Goal: Navigation & Orientation: Understand site structure

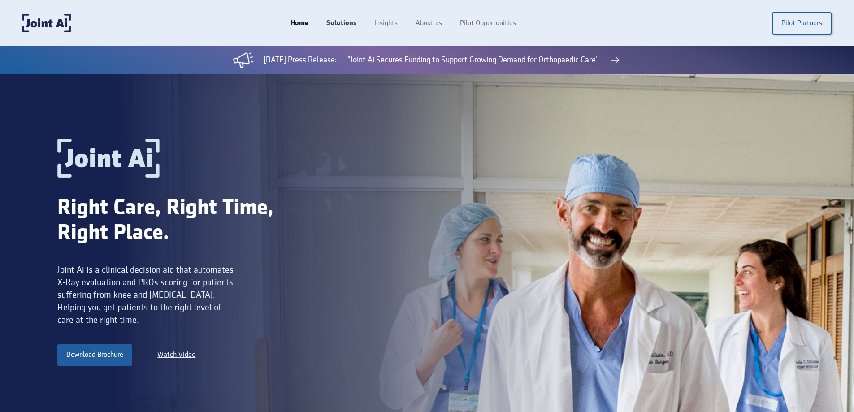
click at [341, 21] on link "Solutions" at bounding box center [341, 23] width 48 height 17
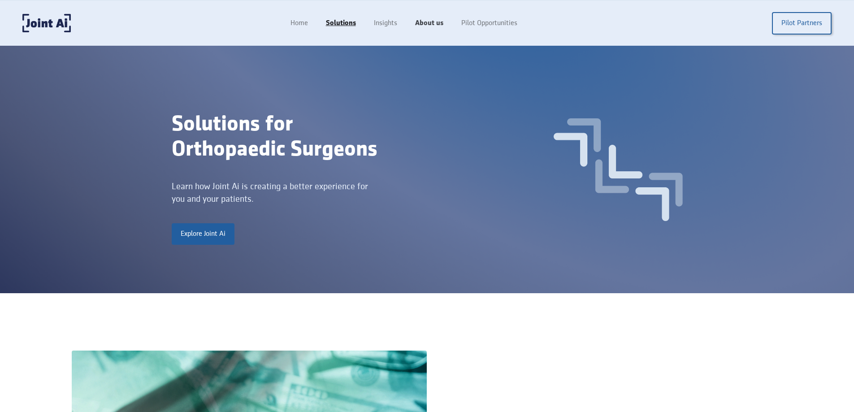
click at [424, 19] on link "About us" at bounding box center [429, 23] width 46 height 17
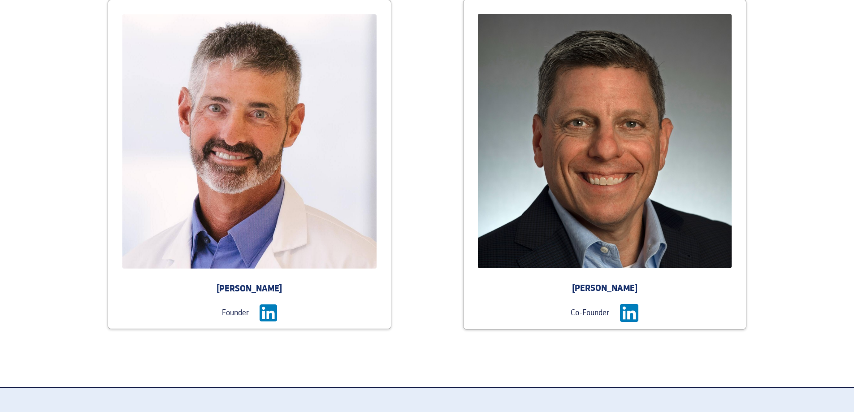
scroll to position [1075, 0]
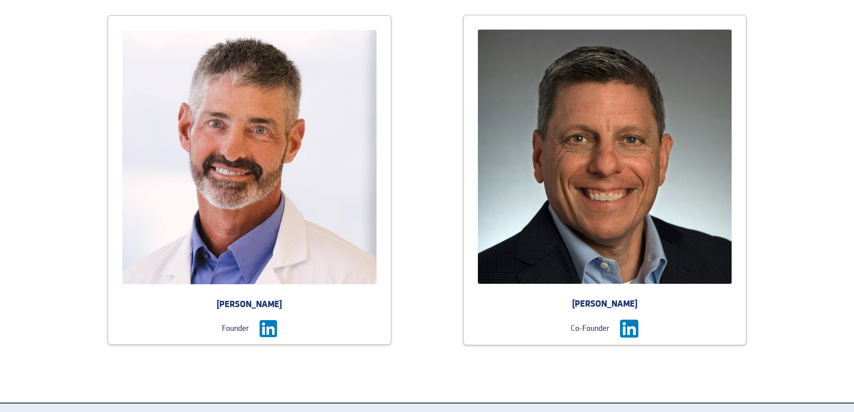
click at [279, 326] on div "Founder" at bounding box center [249, 328] width 217 height 17
click at [266, 332] on img at bounding box center [267, 328] width 17 height 17
